Goal: Task Accomplishment & Management: Complete application form

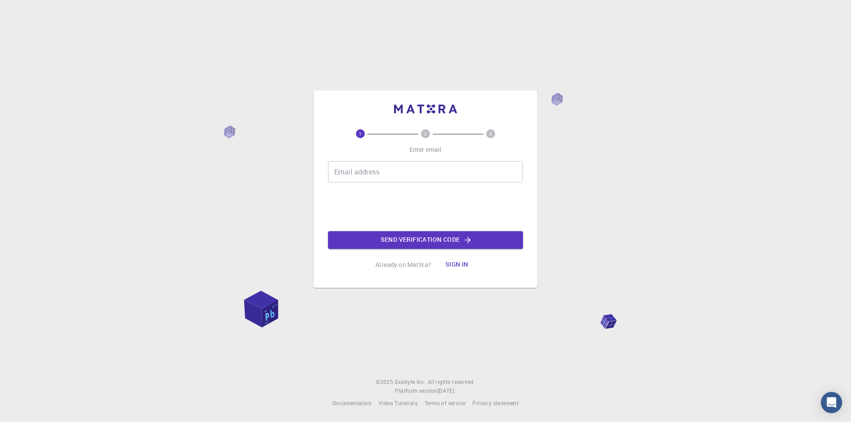
drag, startPoint x: 0, startPoint y: 0, endPoint x: 399, endPoint y: 172, distance: 435.0
click at [399, 172] on input "Email address" at bounding box center [425, 171] width 195 height 21
type input "[EMAIL_ADDRESS][DOMAIN_NAME]"
click at [390, 240] on button "Send verification code" at bounding box center [425, 240] width 195 height 18
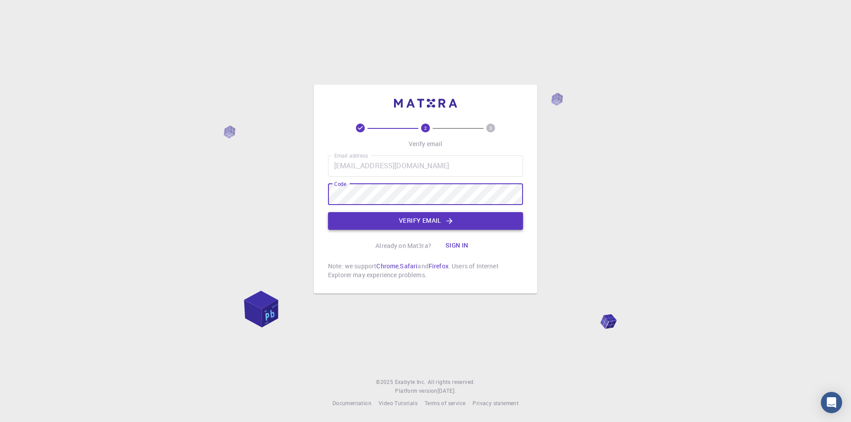
click at [384, 217] on button "Verify email" at bounding box center [425, 221] width 195 height 18
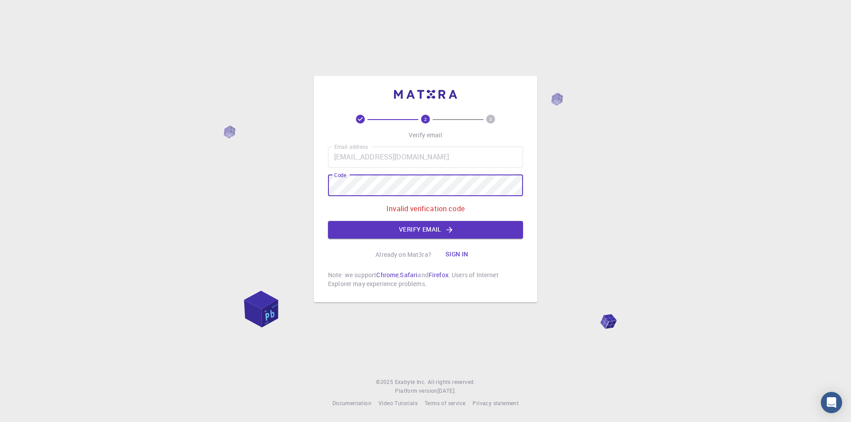
click at [300, 190] on div "2 3 Verify email Email address [EMAIL_ADDRESS][DOMAIN_NAME] Email address Code …" at bounding box center [425, 211] width 851 height 422
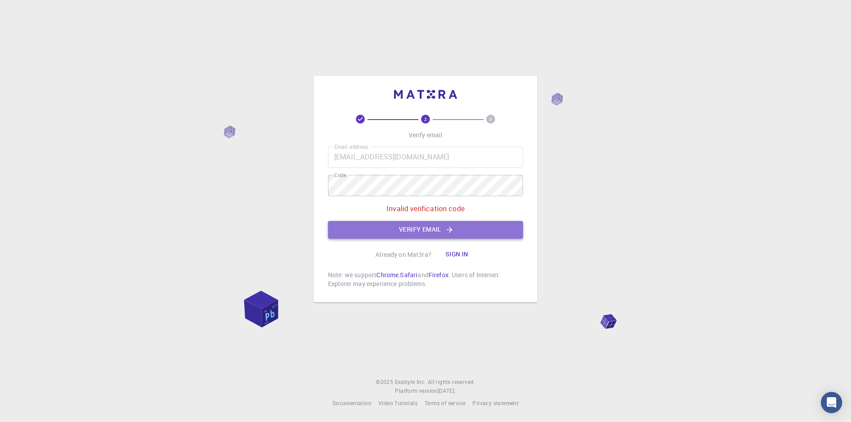
click at [500, 233] on button "Verify email" at bounding box center [425, 230] width 195 height 18
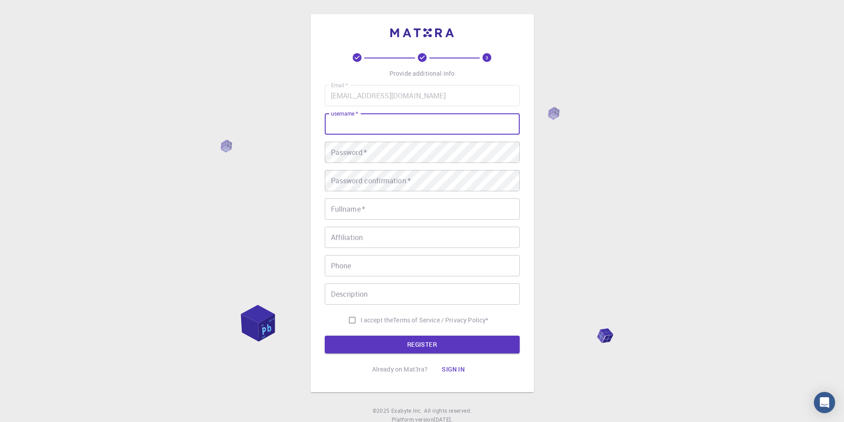
click at [347, 135] on input "username   *" at bounding box center [422, 123] width 195 height 21
type input "[PERSON_NAME]"
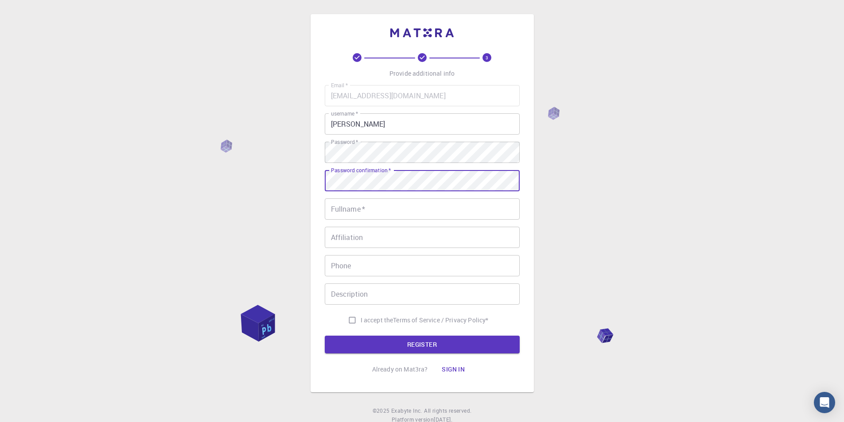
click at [361, 210] on input "Fullname   *" at bounding box center [422, 209] width 195 height 21
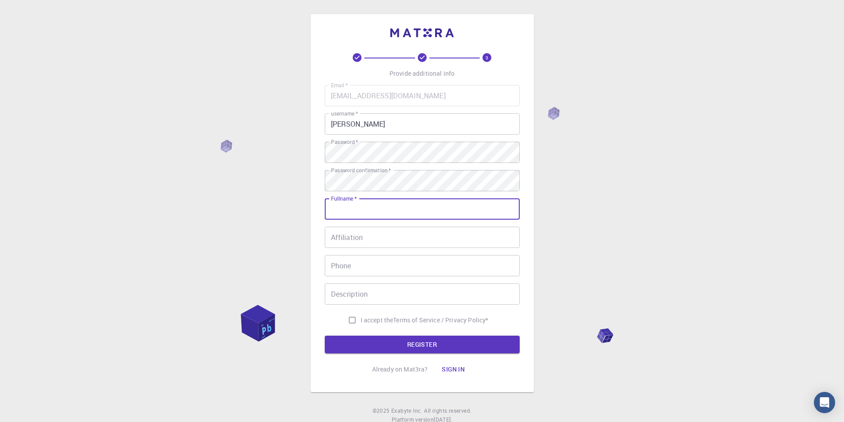
type input "[PERSON_NAME]"
click at [355, 243] on input "Affiliation" at bounding box center [422, 237] width 195 height 21
click at [529, 304] on div "3 Provide additional info Email   * [EMAIL_ADDRESS][DOMAIN_NAME] Email   * user…" at bounding box center [422, 203] width 223 height 378
click at [348, 324] on input "I accept the Terms of Service / Privacy Policy *" at bounding box center [352, 320] width 17 height 17
checkbox input "true"
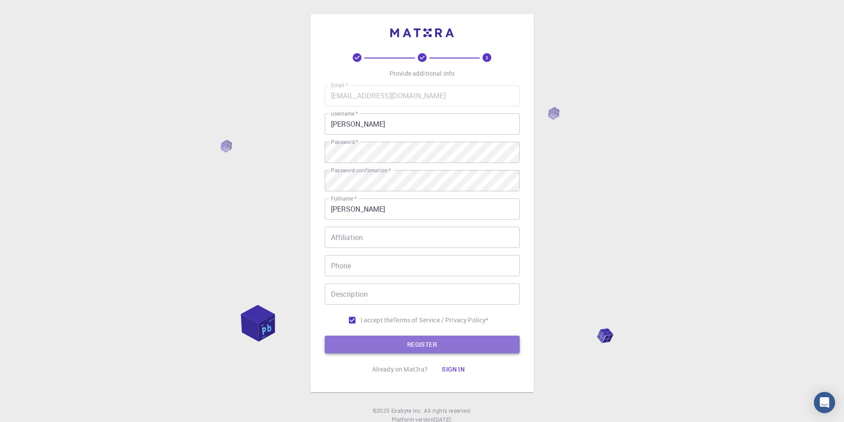
click at [398, 346] on button "REGISTER" at bounding box center [422, 345] width 195 height 18
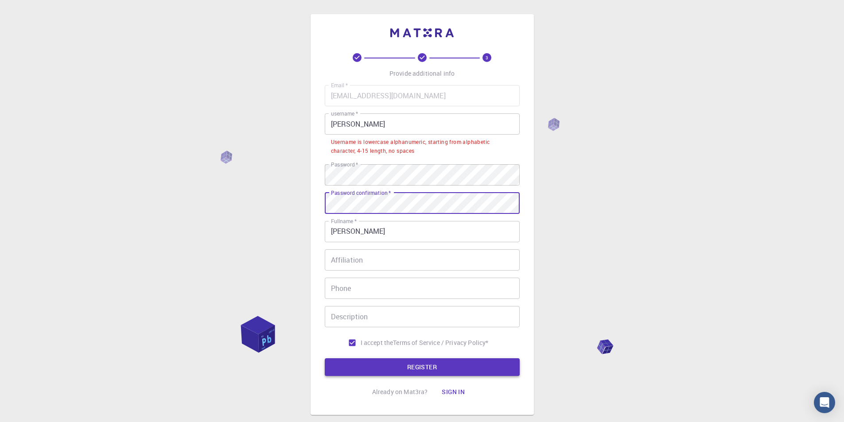
click at [408, 364] on button "REGISTER" at bounding box center [422, 368] width 195 height 18
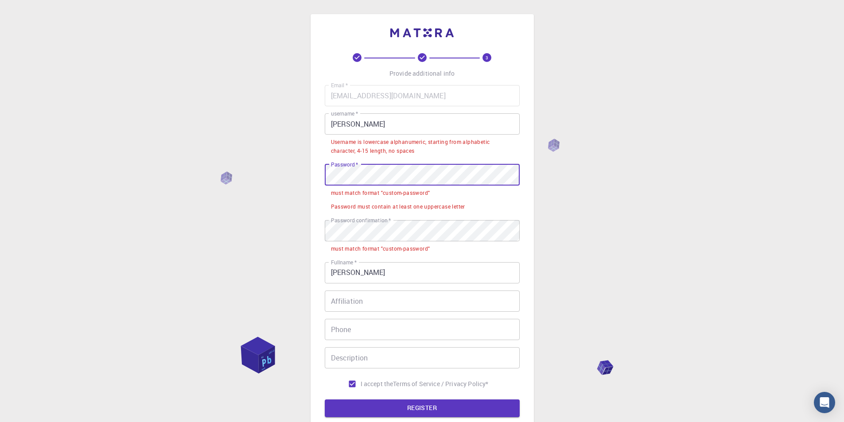
click at [322, 167] on div "3 Provide additional info Email   * [EMAIL_ADDRESS][DOMAIN_NAME] Email   * user…" at bounding box center [422, 235] width 223 height 442
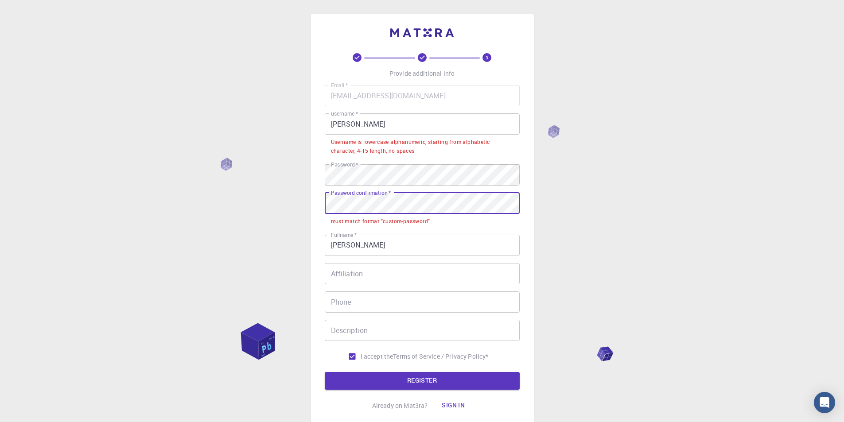
click at [305, 203] on div "3 Provide additional info Email   * [EMAIL_ADDRESS][DOMAIN_NAME] Email   * user…" at bounding box center [422, 243] width 844 height 487
click at [440, 376] on button "REGISTER" at bounding box center [422, 381] width 195 height 18
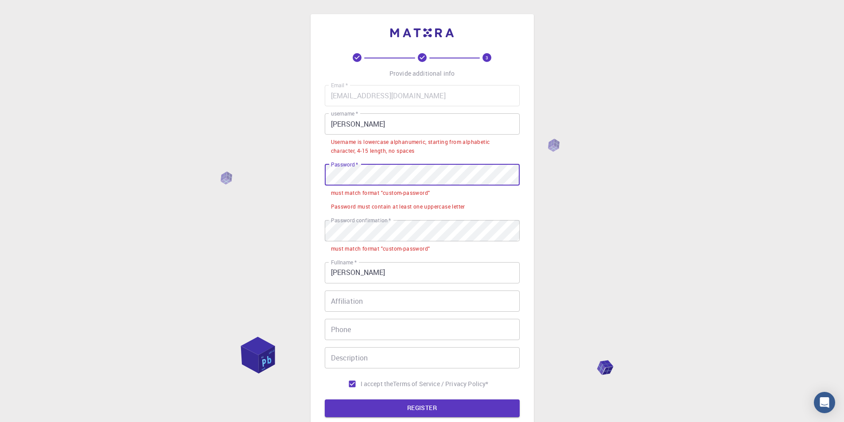
click at [309, 176] on div "3 Provide additional info Email   * [EMAIL_ADDRESS][DOMAIN_NAME] Email   * user…" at bounding box center [422, 257] width 844 height 515
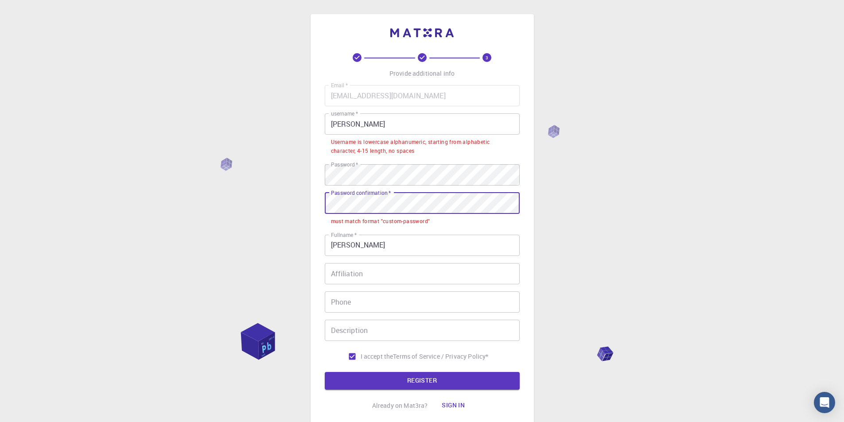
click at [320, 203] on div "3 Provide additional info Email   * [EMAIL_ADDRESS][DOMAIN_NAME] Email   * user…" at bounding box center [422, 221] width 223 height 415
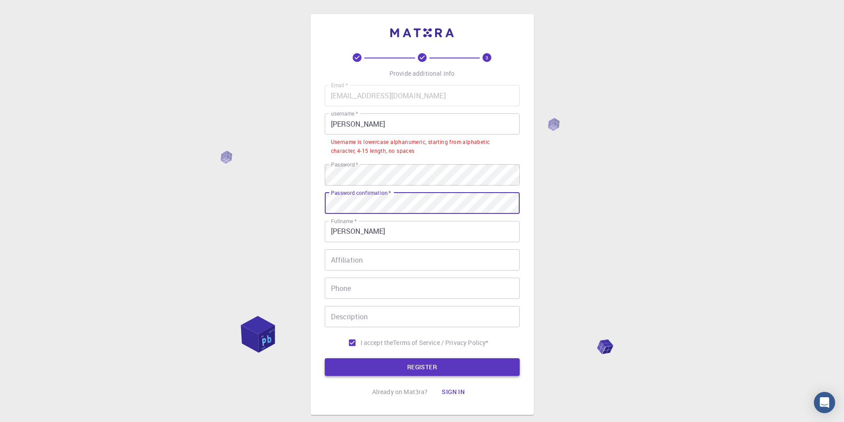
click at [401, 365] on button "REGISTER" at bounding box center [422, 368] width 195 height 18
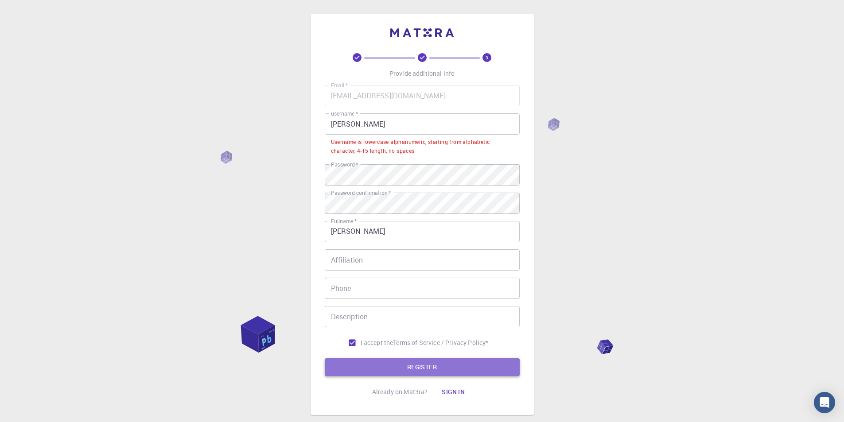
click at [381, 369] on button "REGISTER" at bounding box center [422, 368] width 195 height 18
click at [378, 365] on button "REGISTER" at bounding box center [422, 368] width 195 height 18
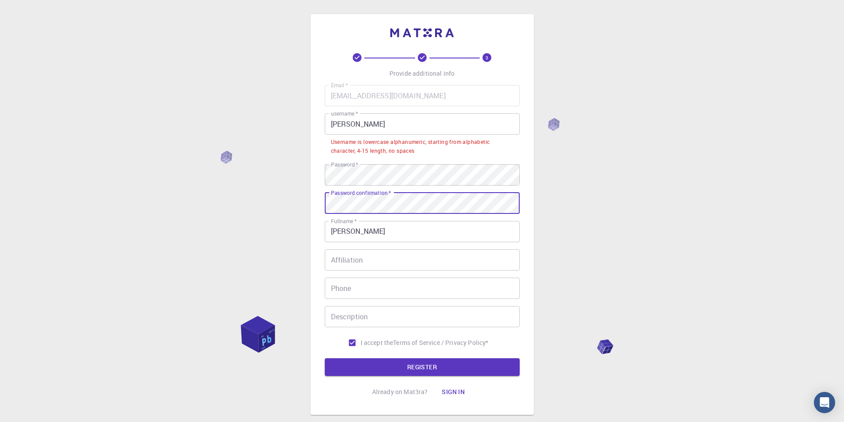
click at [292, 204] on div "3 Provide additional info Email   * [EMAIL_ADDRESS][DOMAIN_NAME] Email   * user…" at bounding box center [422, 237] width 844 height 474
click at [378, 363] on button "REGISTER" at bounding box center [422, 368] width 195 height 18
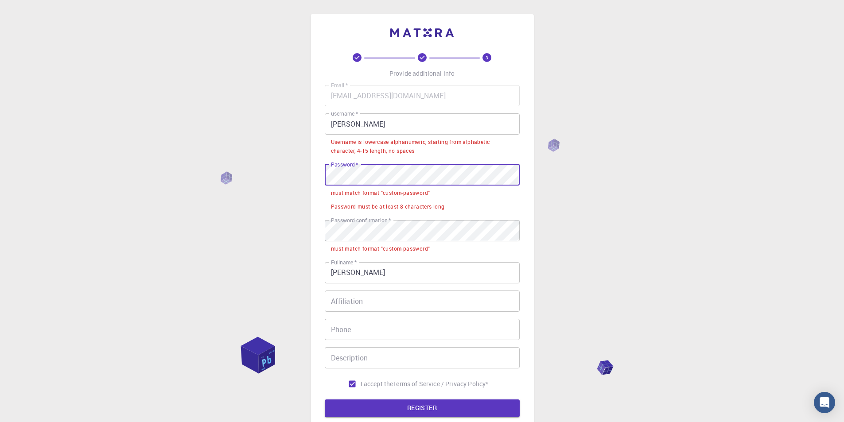
click at [311, 176] on div "3 Provide additional info Email   * [EMAIL_ADDRESS][DOMAIN_NAME] Email   * user…" at bounding box center [422, 235] width 223 height 442
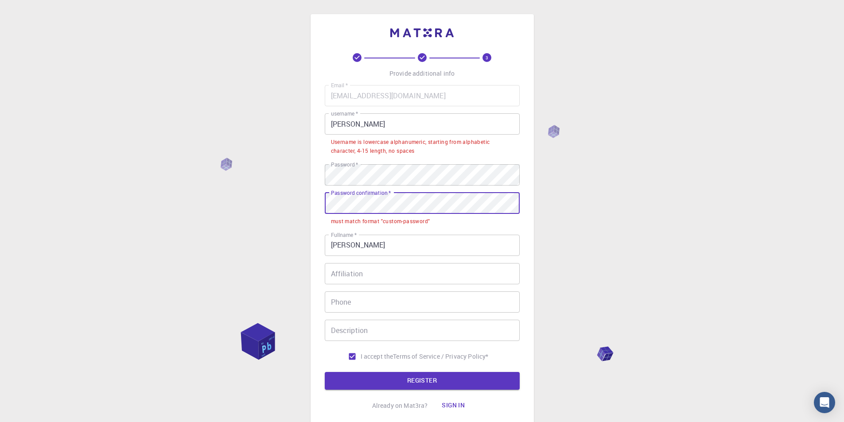
click at [311, 202] on div "3 Provide additional info Email   * [EMAIL_ADDRESS][DOMAIN_NAME] Email   * user…" at bounding box center [422, 221] width 223 height 415
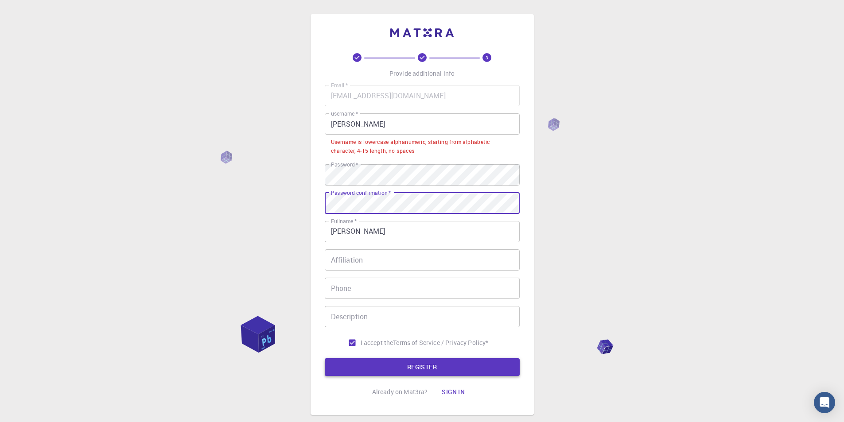
click at [379, 361] on button "REGISTER" at bounding box center [422, 368] width 195 height 18
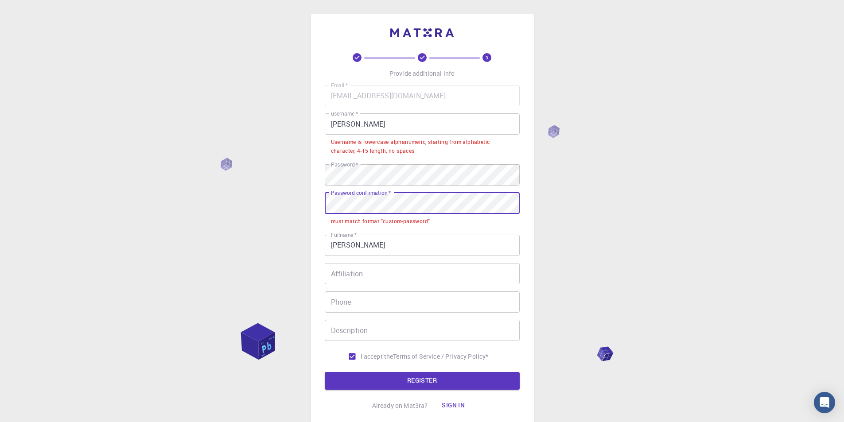
click at [317, 206] on div "3 Provide additional info Email   * [EMAIL_ADDRESS][DOMAIN_NAME] Email   * user…" at bounding box center [422, 221] width 223 height 415
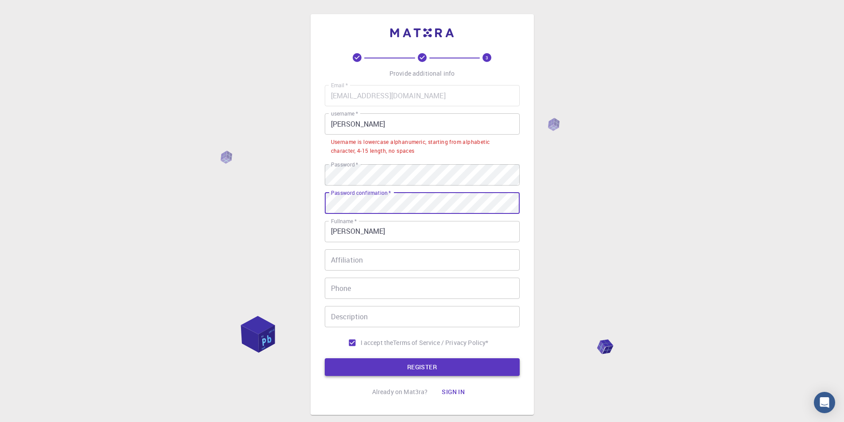
click at [413, 366] on button "REGISTER" at bounding box center [422, 368] width 195 height 18
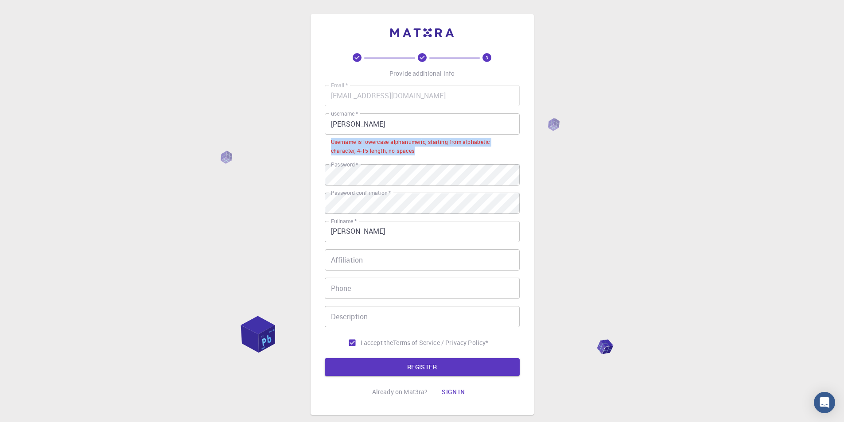
drag, startPoint x: 418, startPoint y: 150, endPoint x: 332, endPoint y: 144, distance: 86.6
click at [332, 144] on div "Username is lowercase alphanumeric, starting from alphabetic character, 4-15 le…" at bounding box center [422, 147] width 183 height 18
copy div "Username is lowercase alphanumeric, starting from alphabetic character, 4-15 le…"
click at [531, 183] on div "3 Provide additional info Email   * [EMAIL_ADDRESS][DOMAIN_NAME] Email   * user…" at bounding box center [422, 214] width 223 height 401
click at [346, 124] on input "[PERSON_NAME]" at bounding box center [422, 123] width 195 height 21
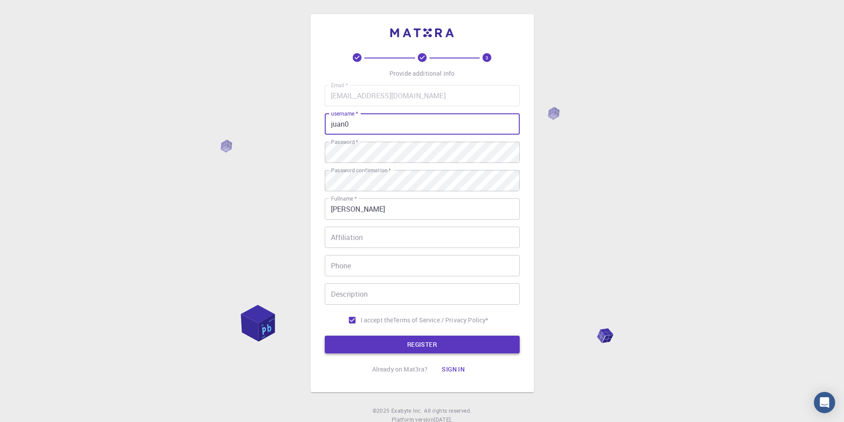
type input "juan0"
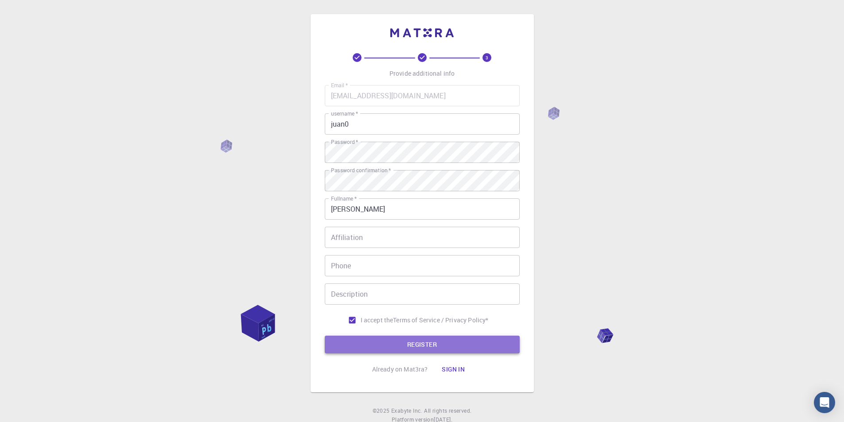
click at [410, 343] on button "REGISTER" at bounding box center [422, 345] width 195 height 18
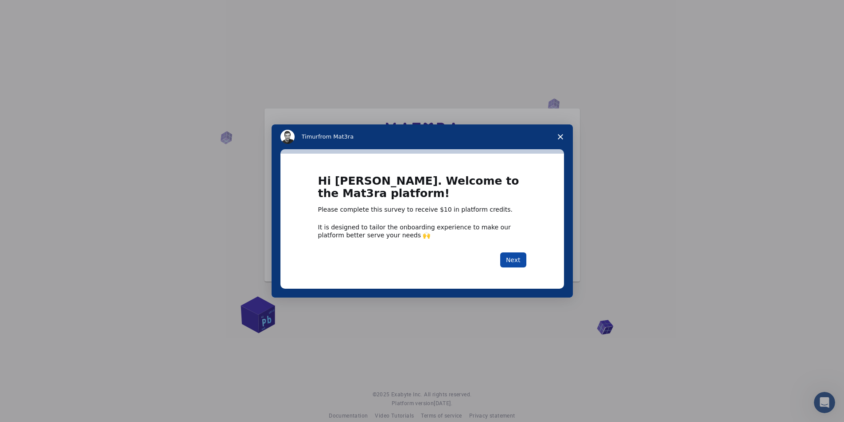
click at [516, 259] on button "Next" at bounding box center [513, 260] width 26 height 15
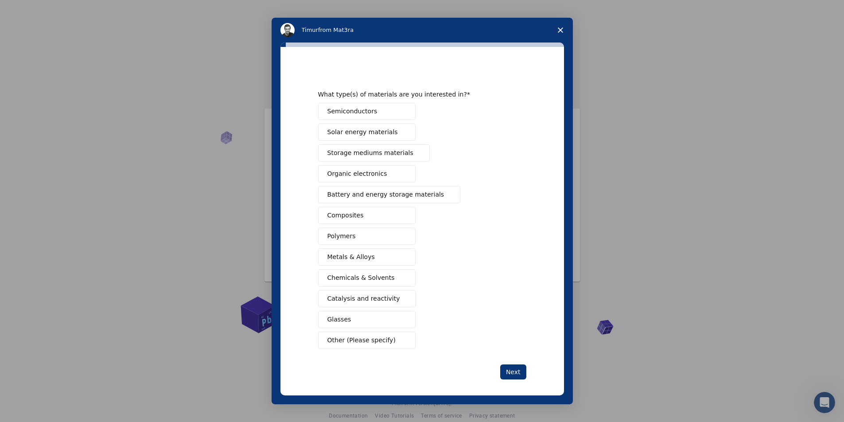
click at [357, 344] on span "Other (Please specify)" at bounding box center [362, 340] width 68 height 9
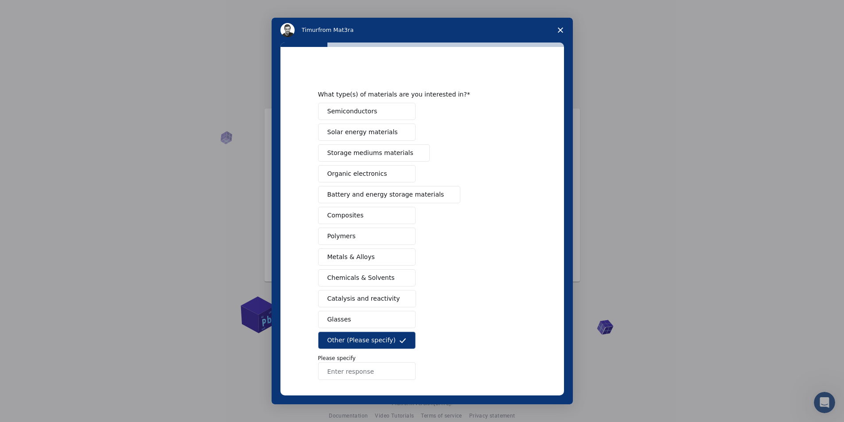
click at [356, 368] on input "Enter response" at bounding box center [367, 372] width 98 height 18
click at [377, 109] on button "Semiconductors" at bounding box center [367, 111] width 98 height 17
click at [402, 342] on icon "Intercom messenger" at bounding box center [402, 340] width 7 height 7
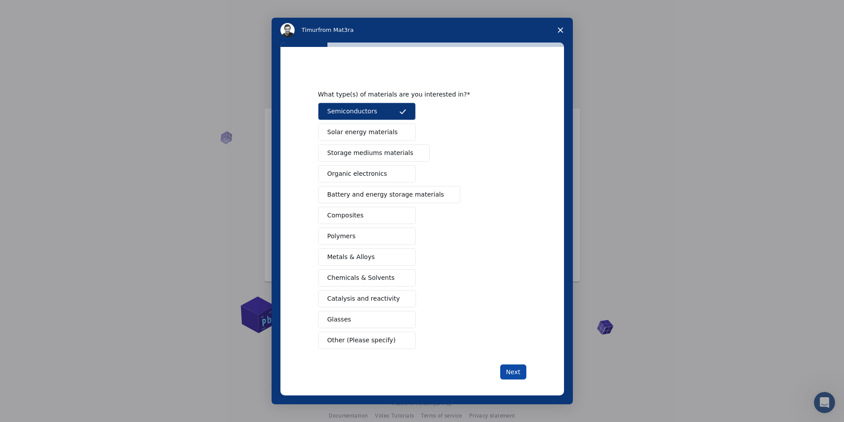
click at [515, 377] on button "Next" at bounding box center [513, 372] width 26 height 15
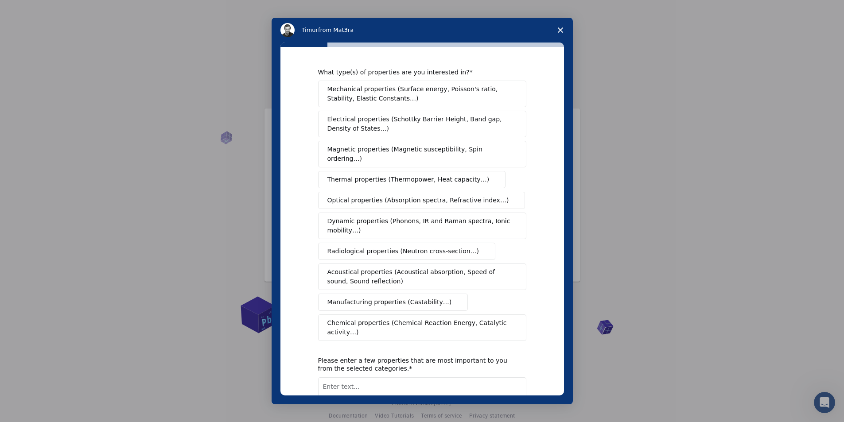
click at [500, 319] on span "Chemical properties (Chemical Reaction Energy, Catalytic activity…)" at bounding box center [419, 328] width 183 height 19
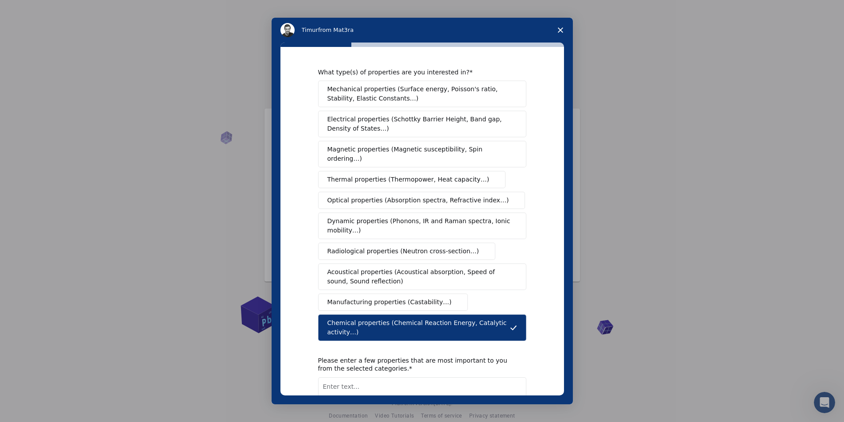
scroll to position [51, 0]
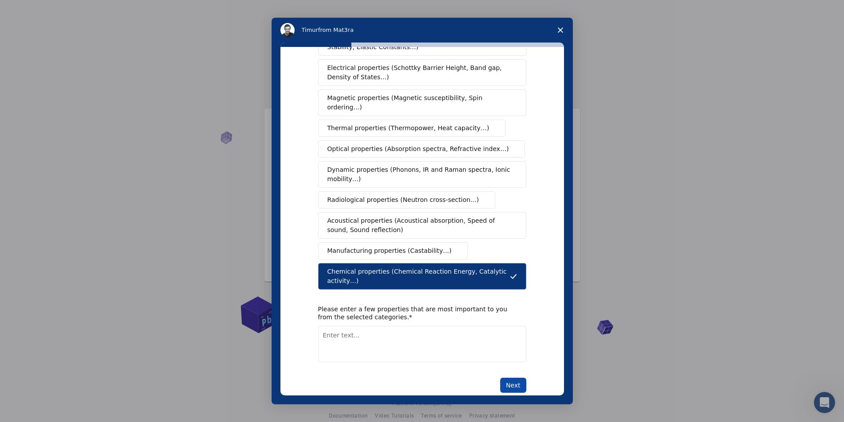
click at [517, 378] on button "Next" at bounding box center [513, 385] width 26 height 15
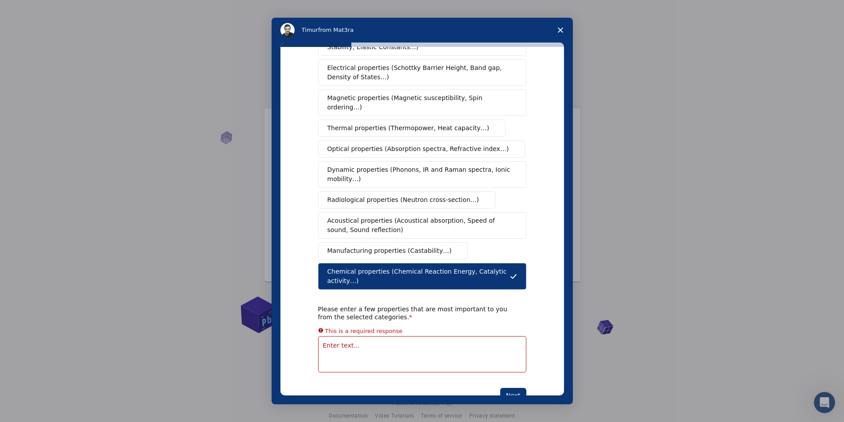
click at [342, 336] on textarea "Enter text..." at bounding box center [422, 354] width 208 height 36
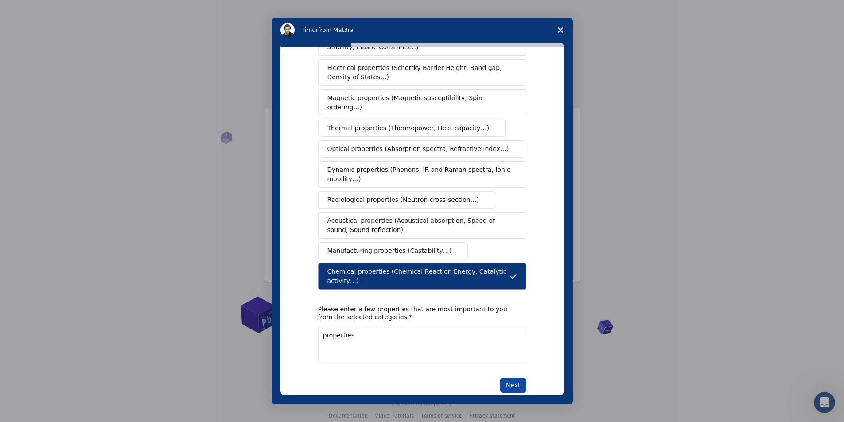
type textarea "properties"
click at [509, 378] on button "Next" at bounding box center [513, 385] width 26 height 15
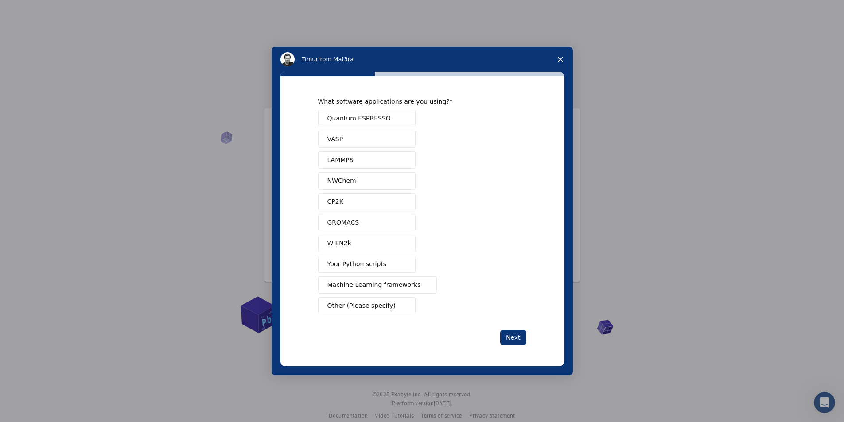
click at [421, 285] on span "Intercom messenger" at bounding box center [424, 285] width 7 height 7
click at [510, 339] on button "Next" at bounding box center [513, 337] width 26 height 15
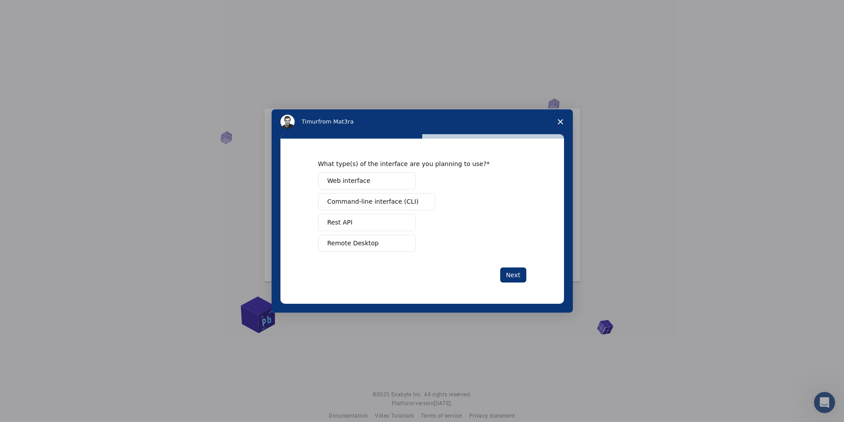
click at [366, 184] on button "Web interface" at bounding box center [367, 180] width 98 height 17
click at [512, 271] on button "Next" at bounding box center [513, 275] width 26 height 15
click at [375, 240] on span "Other (Please specify)" at bounding box center [362, 243] width 68 height 9
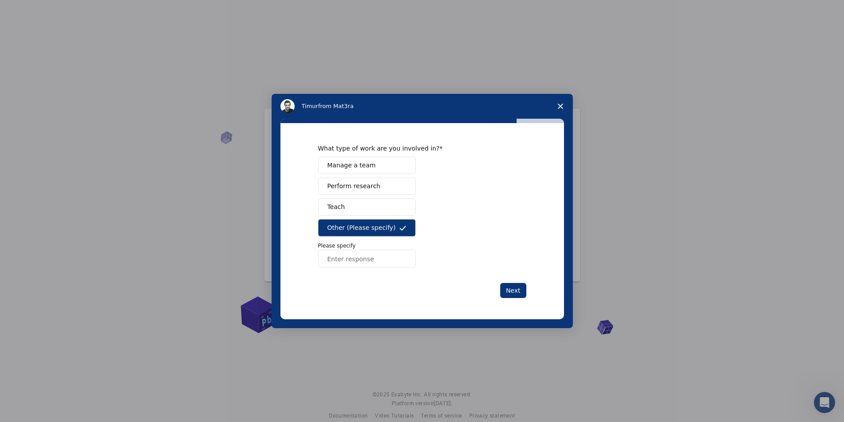
click at [347, 264] on input "Enter response" at bounding box center [367, 259] width 98 height 18
type input "edutation"
click at [510, 287] on button "Next" at bounding box center [513, 290] width 26 height 15
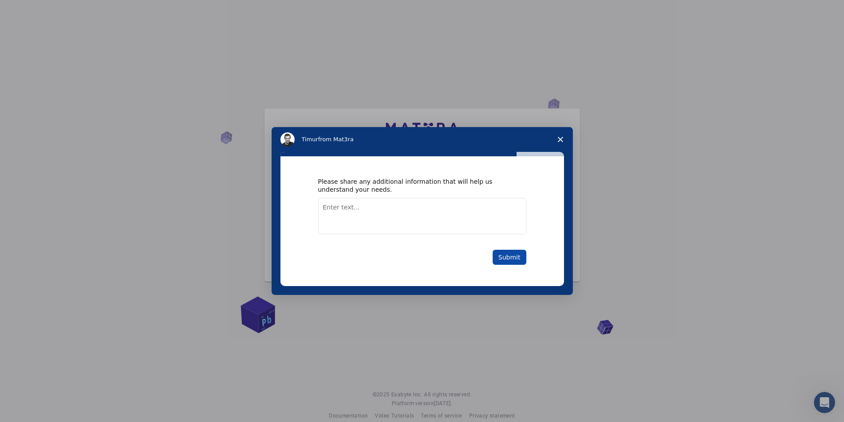
click at [508, 264] on button "Submit" at bounding box center [510, 257] width 34 height 15
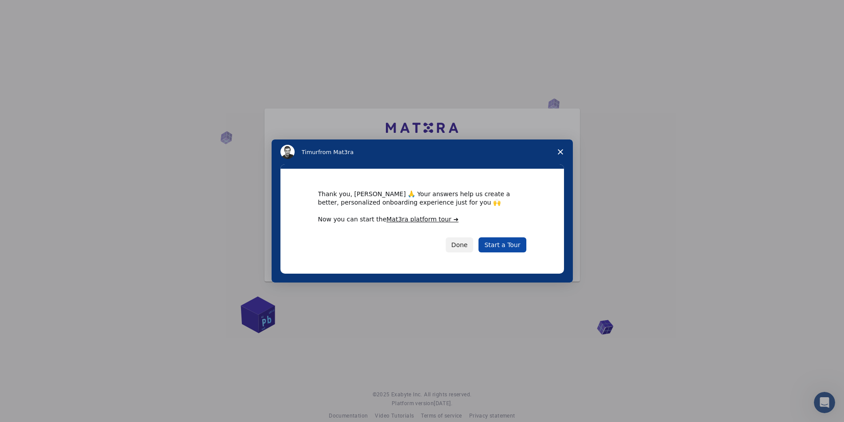
click at [502, 248] on link "Start a Tour" at bounding box center [502, 245] width 47 height 15
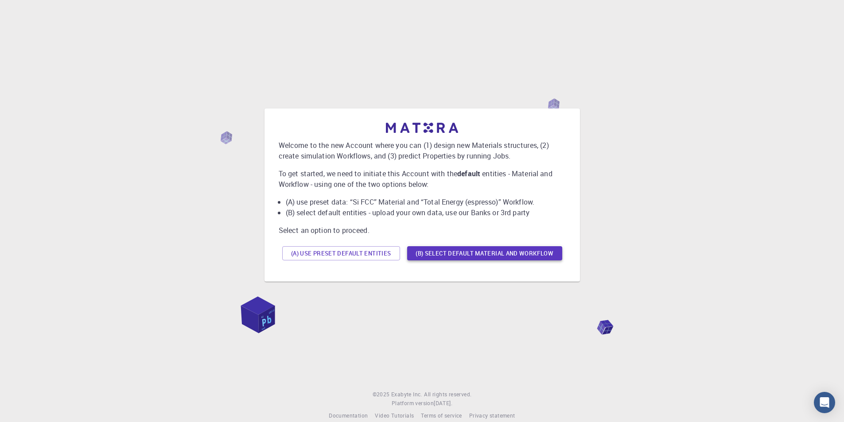
click at [509, 254] on button "(B) Select default material and workflow" at bounding box center [484, 253] width 155 height 14
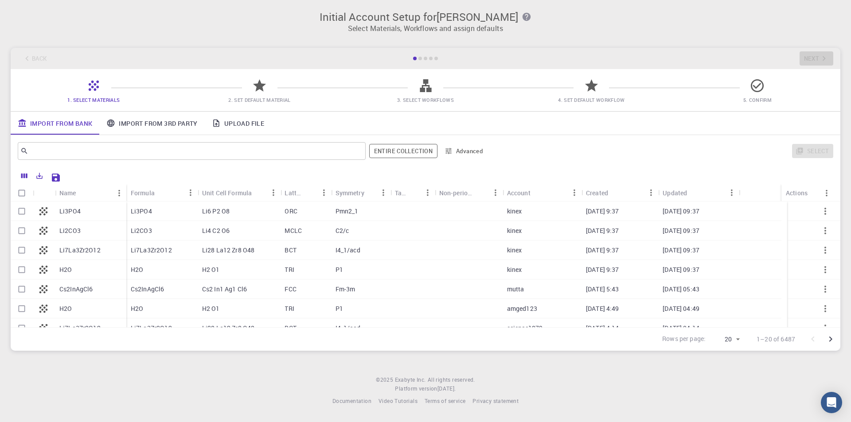
click at [840, 227] on div "Initial Account Setup for juan lazzus Select Materials, Workflows and assign de…" at bounding box center [425, 181] width 851 height 362
drag, startPoint x: 840, startPoint y: 227, endPoint x: 840, endPoint y: 235, distance: 8.4
click at [840, 235] on div "Initial Account Setup for juan lazzus Select Materials, Workflows and assign de…" at bounding box center [425, 181] width 851 height 362
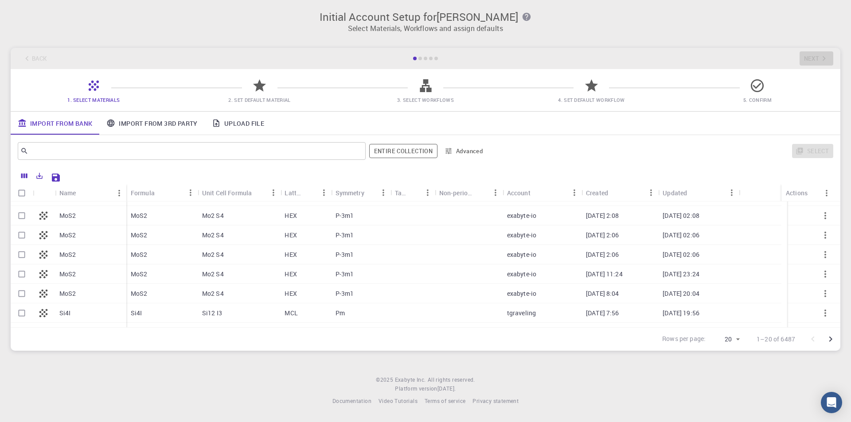
scroll to position [228, 0]
click at [63, 299] on p "MoS2" at bounding box center [67, 295] width 17 height 9
checkbox input "true"
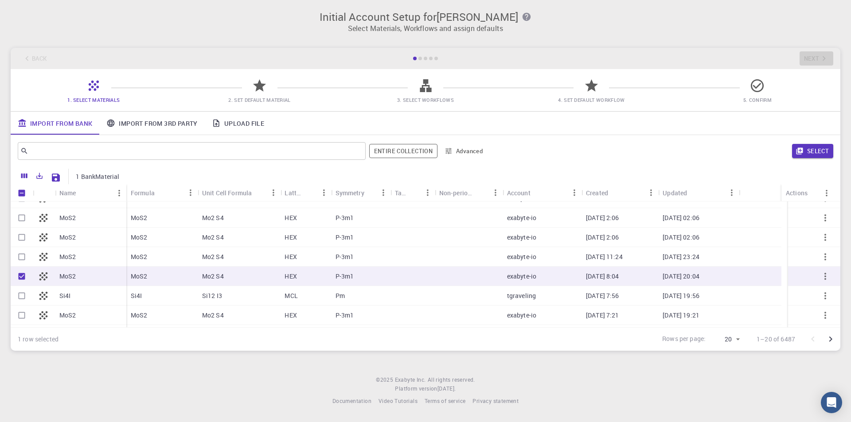
scroll to position [264, 0]
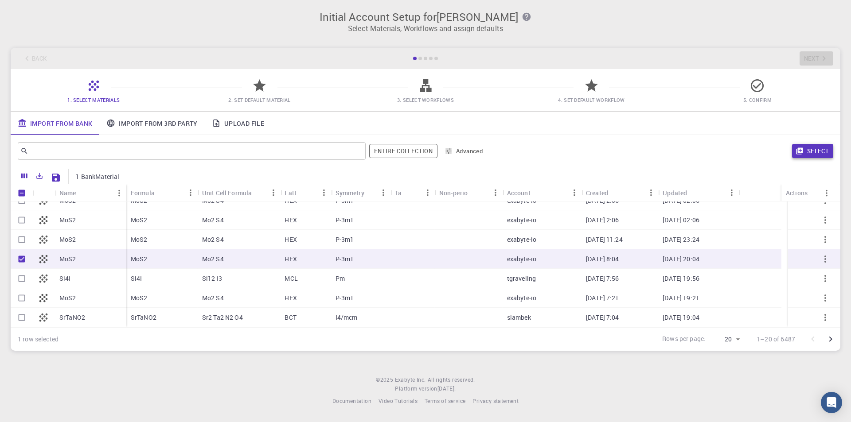
click at [820, 154] on button "Select" at bounding box center [812, 151] width 41 height 14
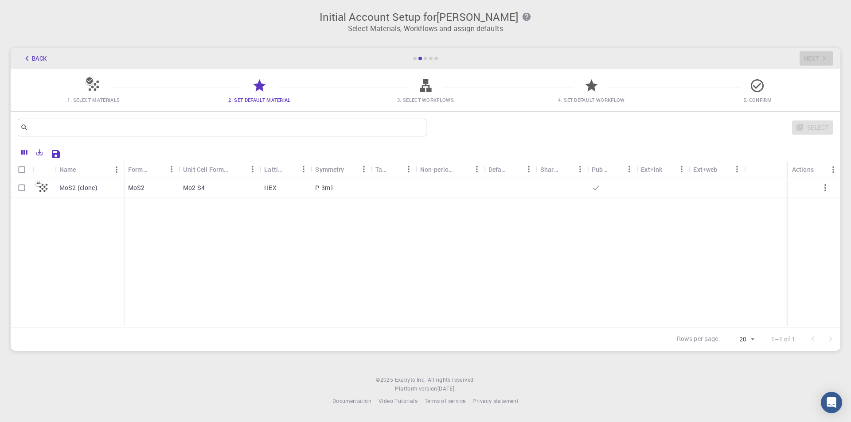
click at [136, 184] on p "MoS2" at bounding box center [136, 187] width 17 height 9
checkbox input "true"
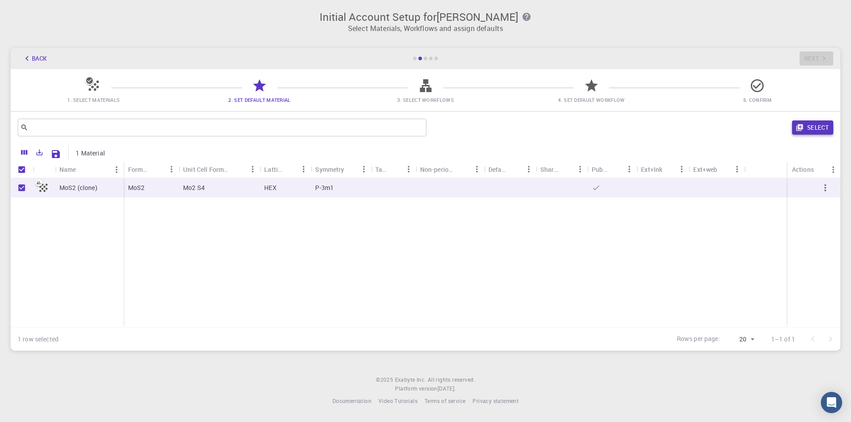
click at [813, 128] on button "Select" at bounding box center [812, 128] width 41 height 14
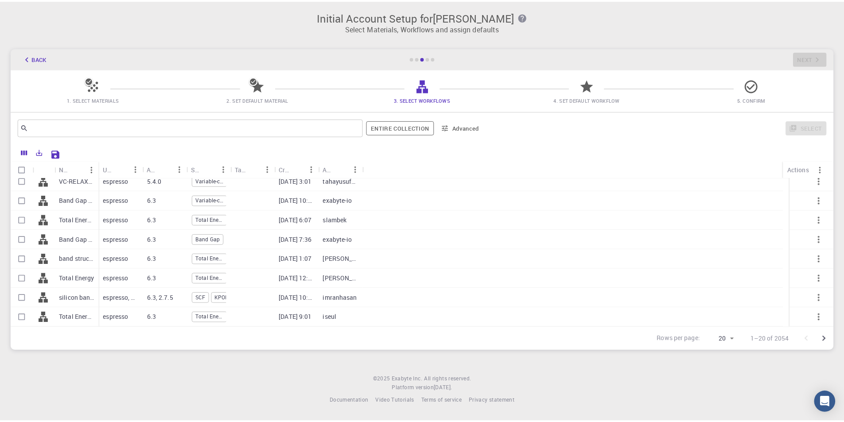
scroll to position [0, 0]
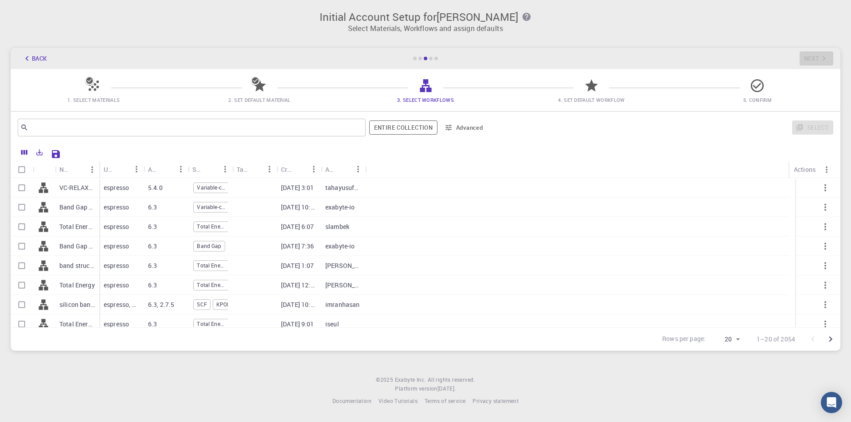
click at [79, 248] on p "Band Gap (LDA)" at bounding box center [76, 246] width 35 height 9
checkbox input "true"
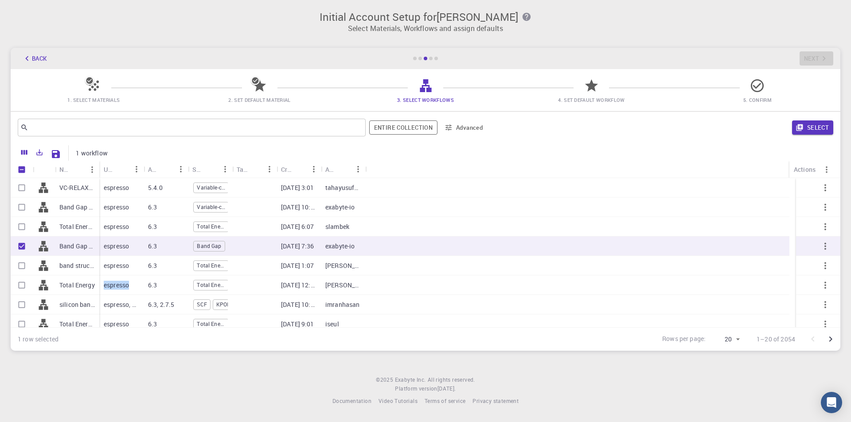
drag, startPoint x: 112, startPoint y: 283, endPoint x: 151, endPoint y: 283, distance: 39.4
click at [144, 283] on div "espresso 6.3 Total Energy 08-09-2025 12:24 wilmer-gaspar-espinoza-castillo" at bounding box center [444, 286] width 690 height 20
checkbox input "true"
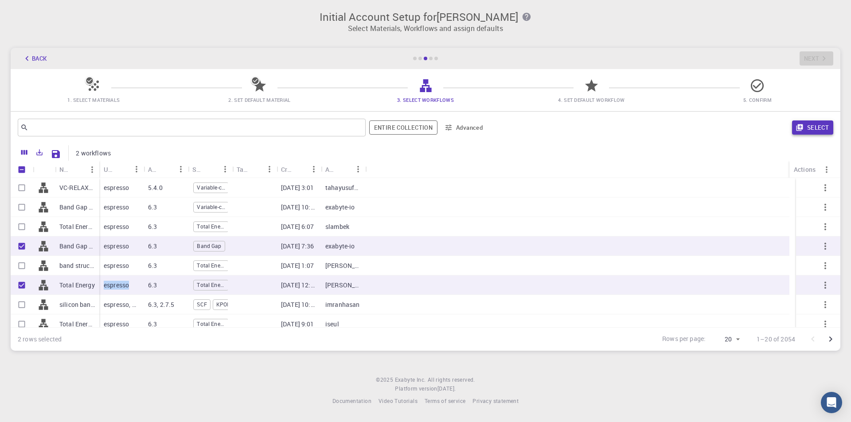
click at [810, 125] on button "Select" at bounding box center [812, 128] width 41 height 14
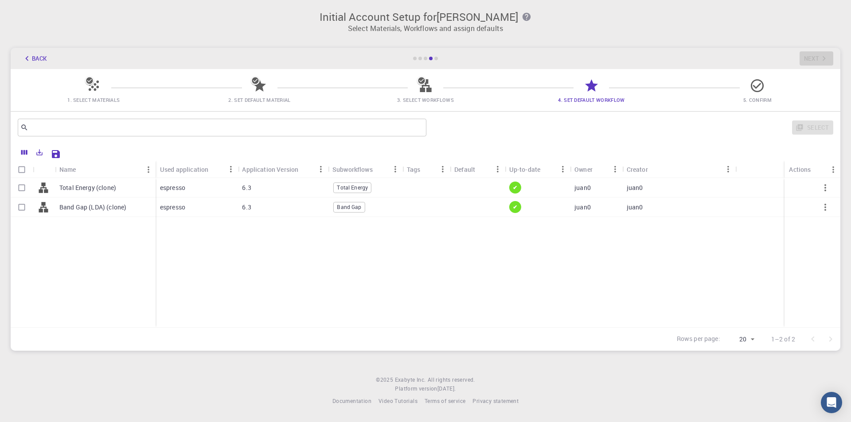
click at [21, 206] on input "Select row" at bounding box center [21, 207] width 17 height 17
checkbox input "true"
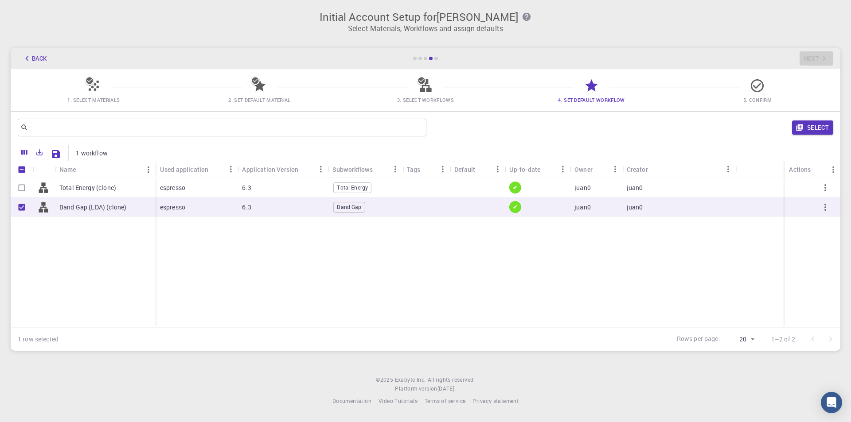
checkbox input "true"
click at [819, 125] on button "Select" at bounding box center [812, 128] width 41 height 14
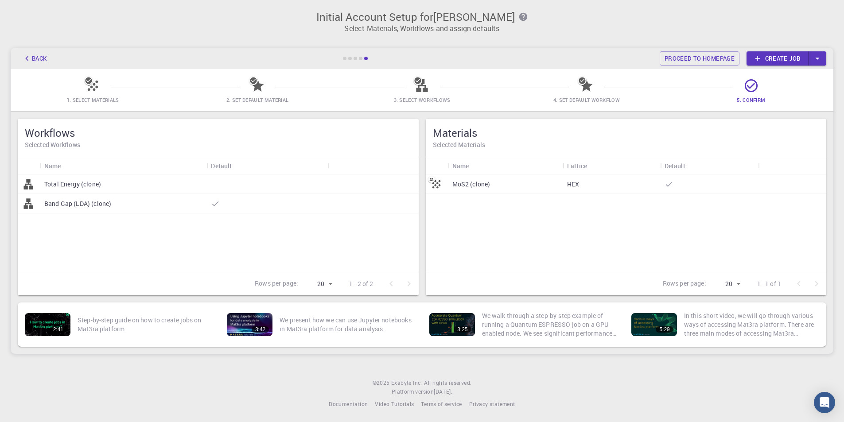
click at [476, 187] on p "MoS2 (clone)" at bounding box center [472, 184] width 38 height 9
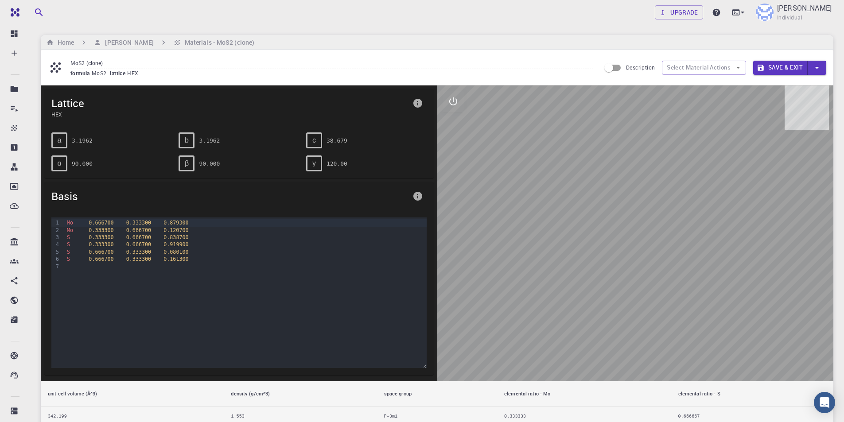
click at [187, 138] on span "b" at bounding box center [187, 141] width 4 height 8
click at [453, 104] on icon "interactive" at bounding box center [453, 101] width 11 height 11
click at [188, 41] on h6 "Materials - MoS2 (clone)" at bounding box center [217, 43] width 73 height 10
click at [285, 347] on div "9 1 2 3 4 5 6 7 › Mo 0.666700 0.333300 0.879300 Mo 0.333300 0.666700 0.120700 S…" at bounding box center [238, 293] width 375 height 151
